Goal: Navigation & Orientation: Find specific page/section

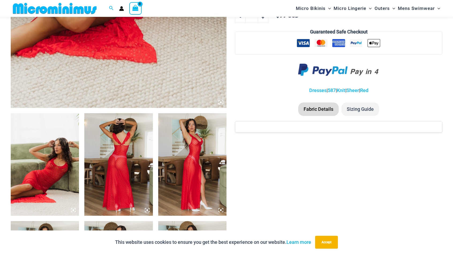
scroll to position [317, 0]
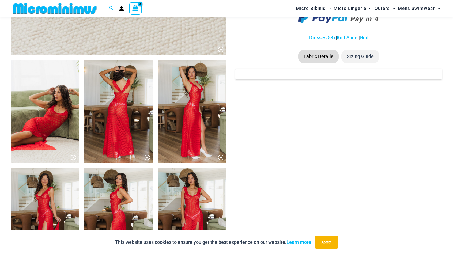
click at [57, 106] on img at bounding box center [45, 112] width 68 height 103
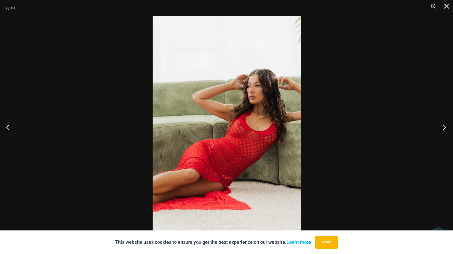
click at [445, 127] on button "Next" at bounding box center [443, 127] width 20 height 27
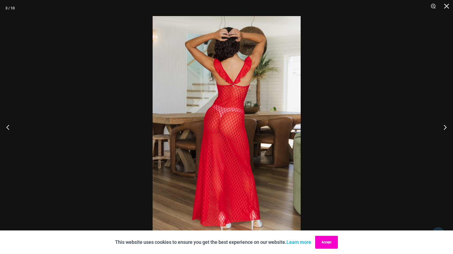
click at [322, 244] on button "Accept" at bounding box center [326, 242] width 23 height 13
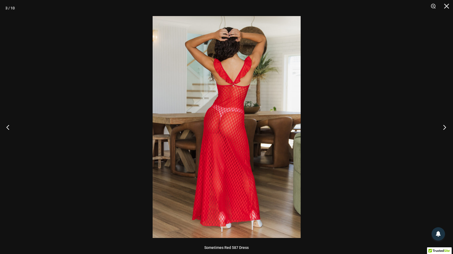
click at [444, 127] on button "Next" at bounding box center [443, 127] width 20 height 27
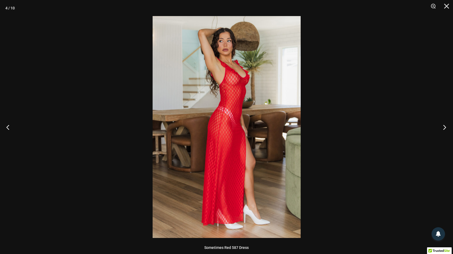
click at [444, 127] on button "Next" at bounding box center [443, 127] width 20 height 27
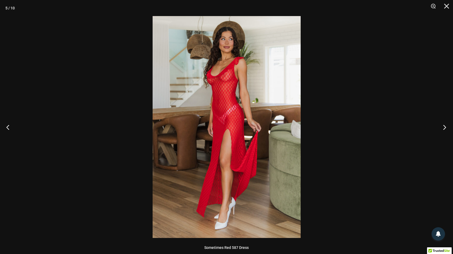
click at [444, 127] on button "Next" at bounding box center [443, 127] width 20 height 27
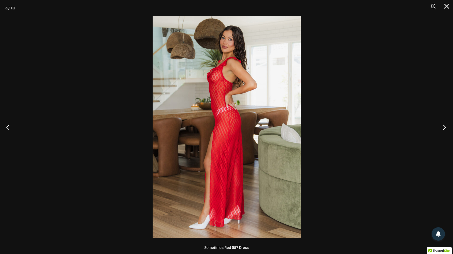
click at [444, 127] on button "Next" at bounding box center [443, 127] width 20 height 27
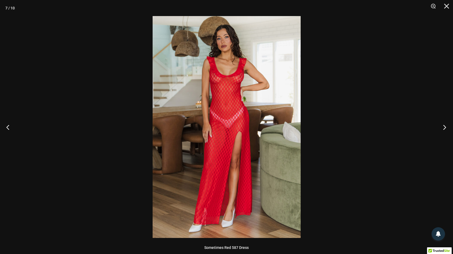
click at [444, 127] on button "Next" at bounding box center [443, 127] width 20 height 27
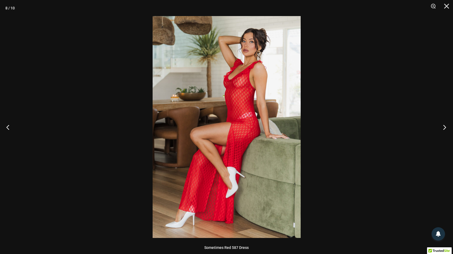
click at [444, 127] on button "Next" at bounding box center [443, 127] width 20 height 27
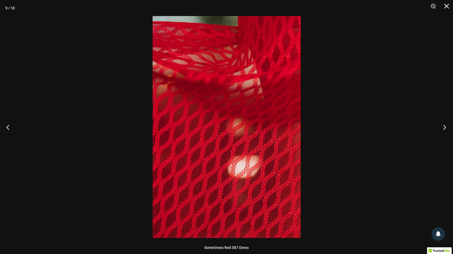
click at [444, 127] on button "Next" at bounding box center [443, 127] width 20 height 27
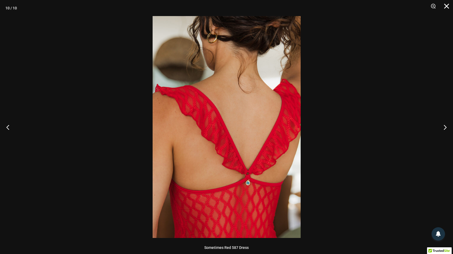
click at [447, 4] on button "Close" at bounding box center [444, 8] width 13 height 16
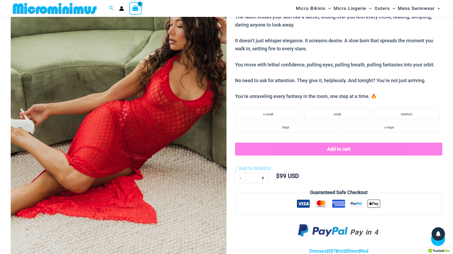
scroll to position [0, 0]
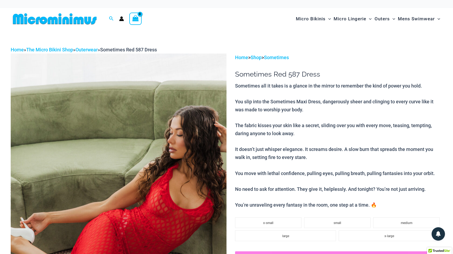
click at [70, 21] on img at bounding box center [55, 19] width 88 height 12
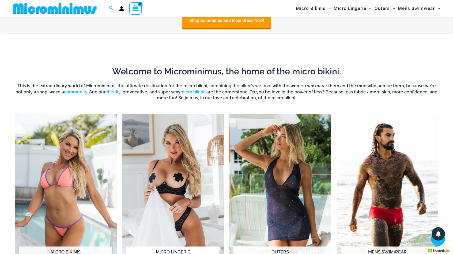
scroll to position [183, 0]
